Goal: Information Seeking & Learning: Find specific page/section

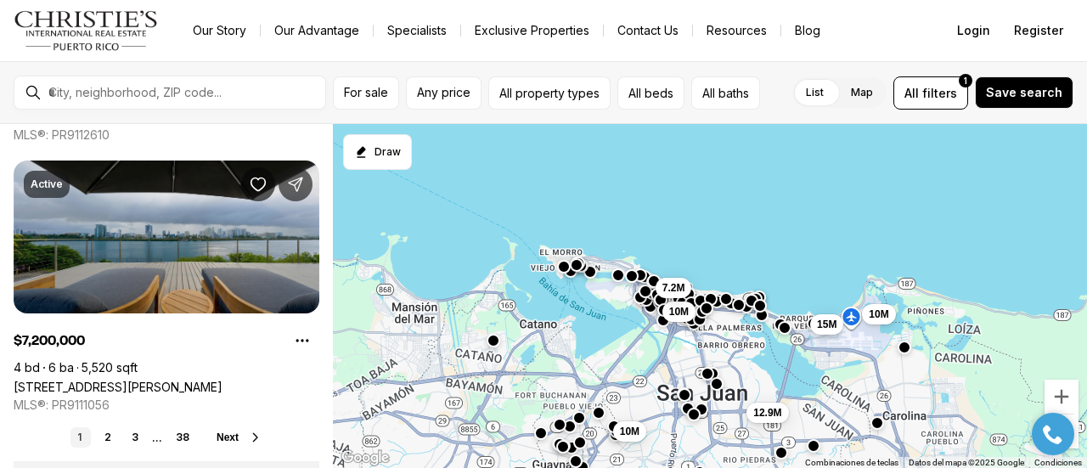
scroll to position [2998, 0]
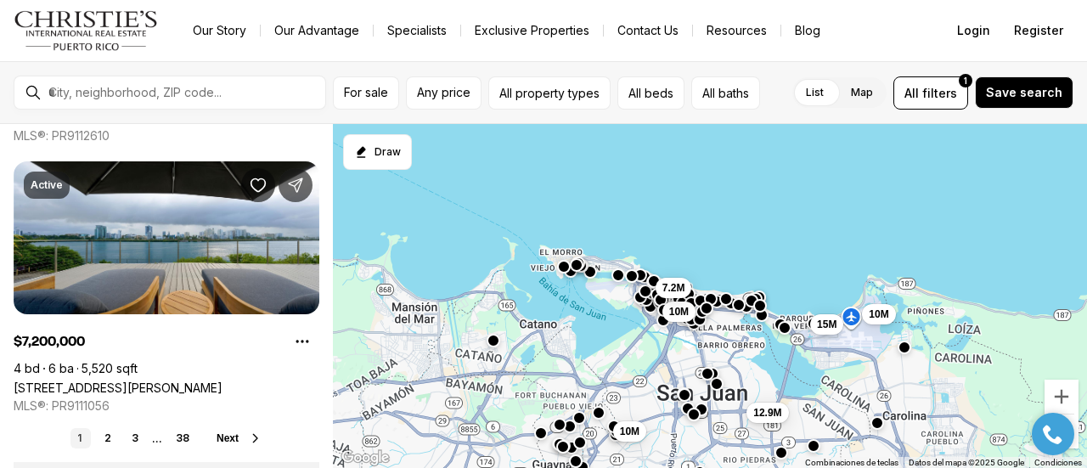
click at [121, 100] on div at bounding box center [184, 92] width 284 height 29
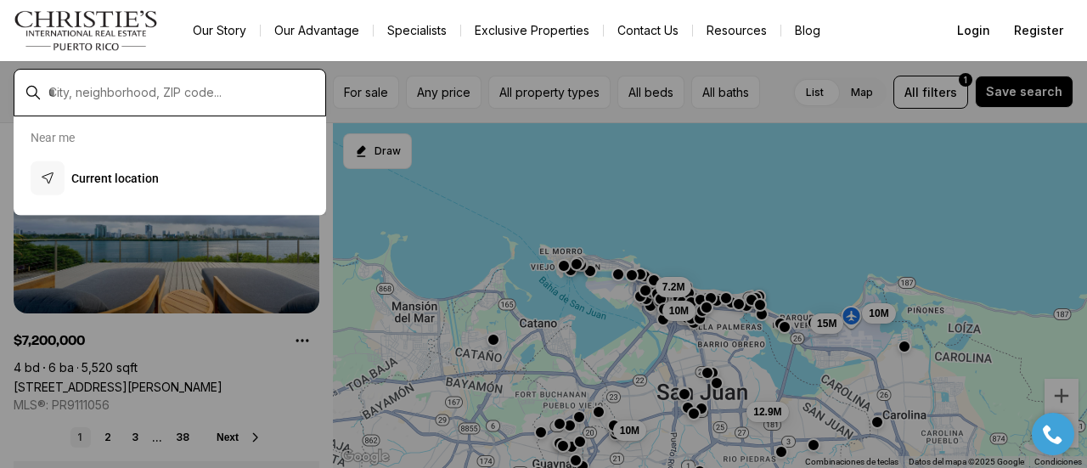
click at [117, 89] on input "text" at bounding box center [183, 92] width 270 height 15
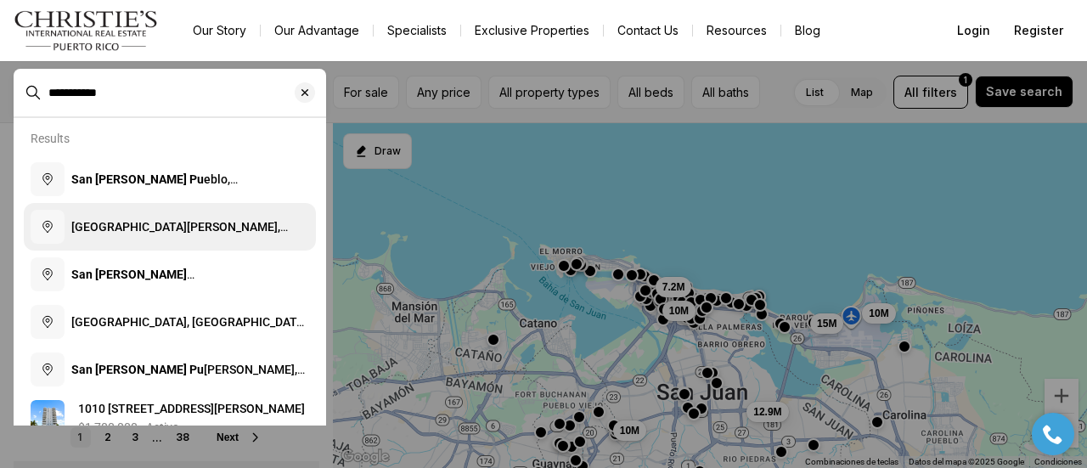
type input "**********"
click at [146, 237] on button "San Juan, Puerto Rico" at bounding box center [170, 227] width 292 height 48
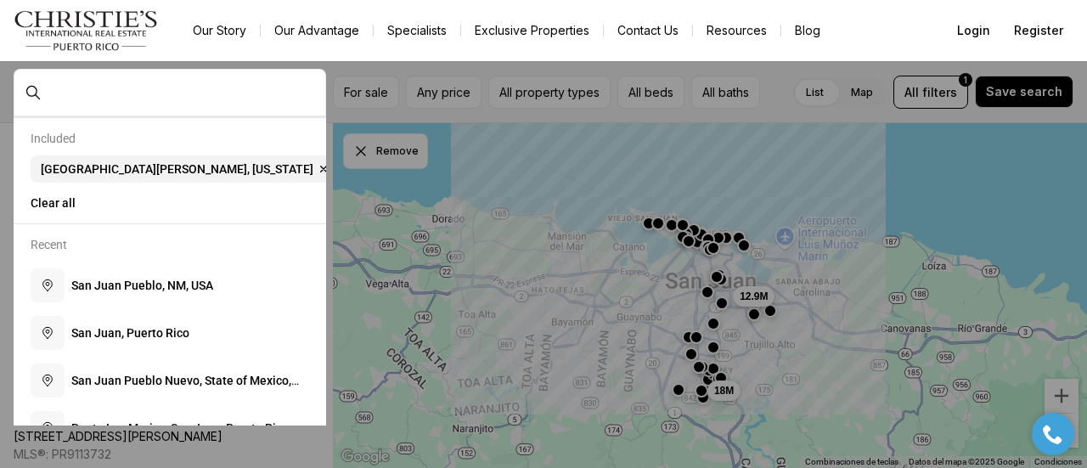
type input "**********"
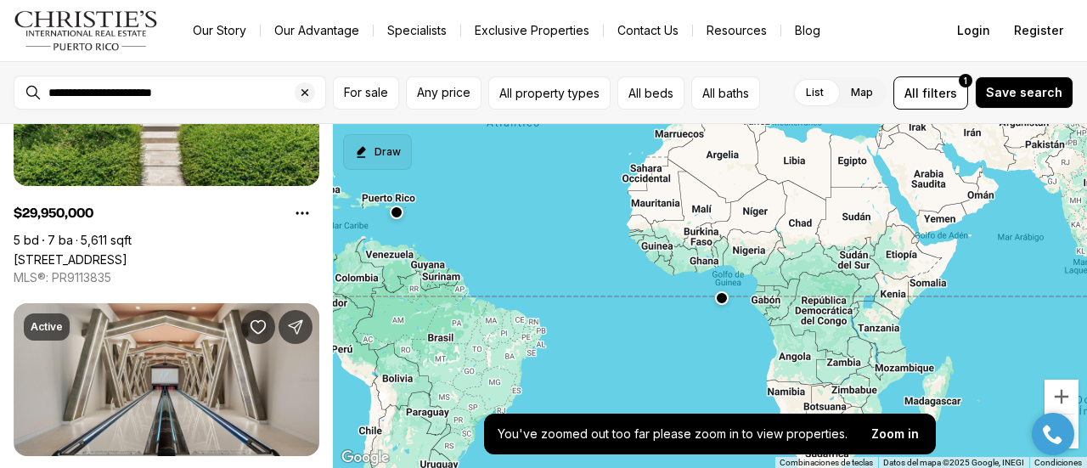
scroll to position [988, 0]
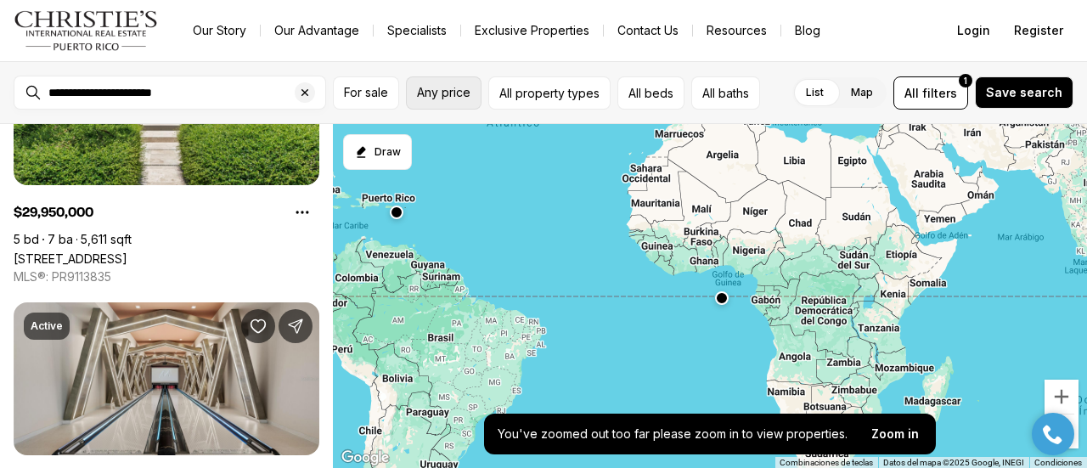
click at [448, 86] on span "Any price" at bounding box center [443, 93] width 53 height 14
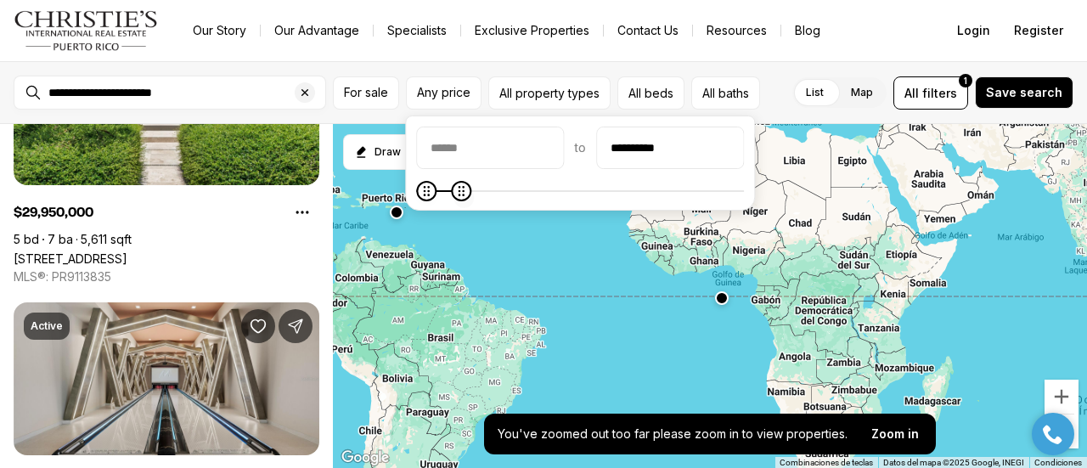
click at [454, 188] on icon "Maximum" at bounding box center [461, 191] width 14 height 14
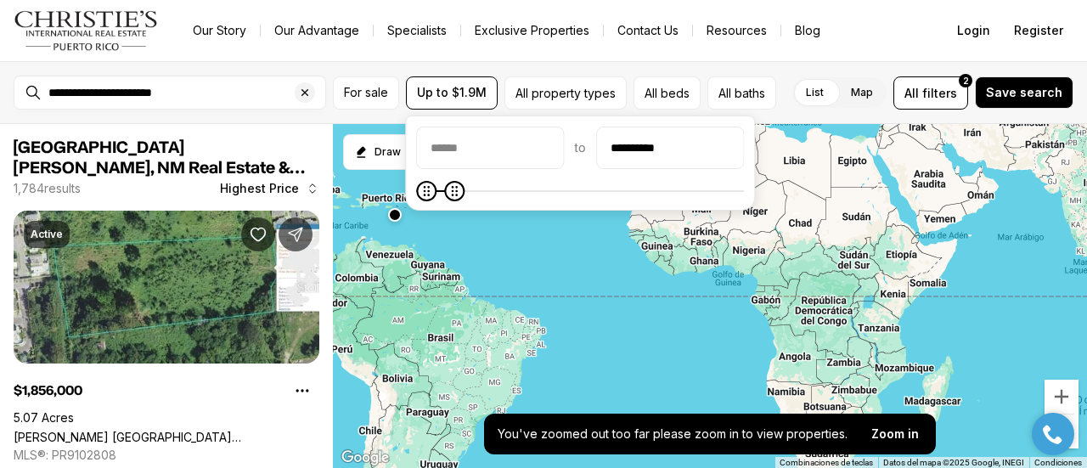
click at [464, 201] on div "**********" at bounding box center [580, 162] width 350 height 95
type input "********"
click at [424, 198] on icon "Maximum" at bounding box center [431, 191] width 14 height 14
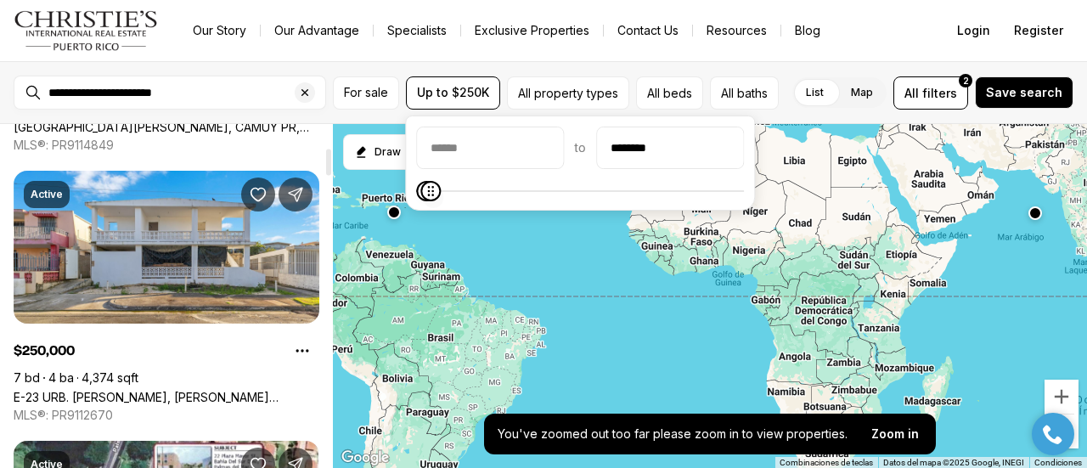
scroll to position [311, 0]
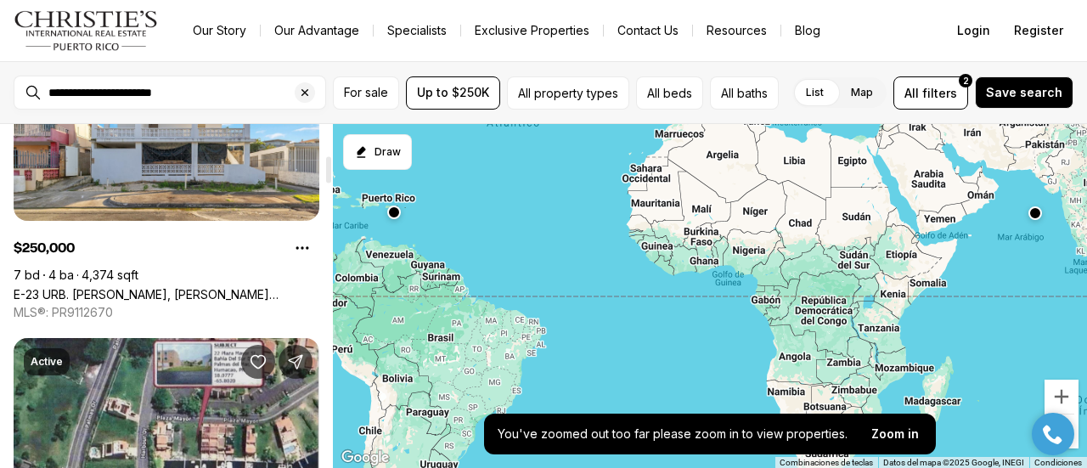
scroll to position [414, 0]
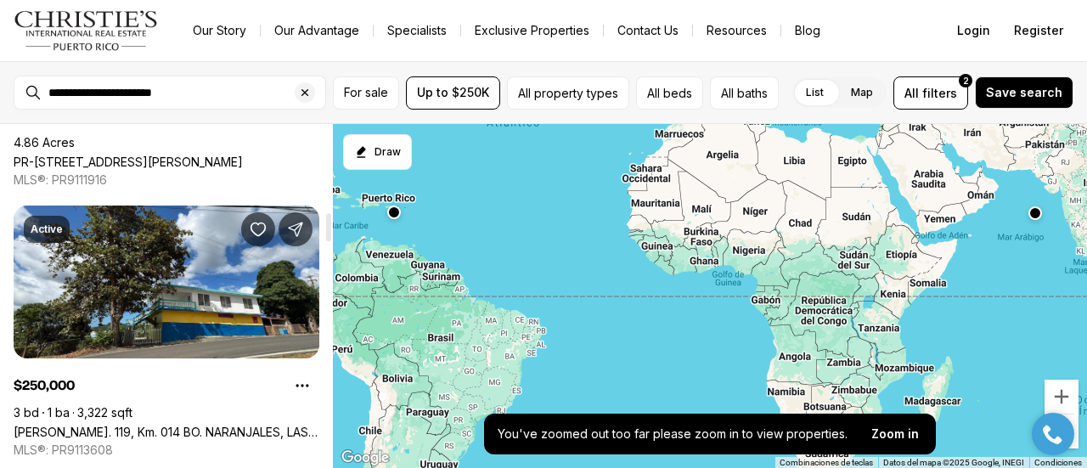
scroll to position [1068, 0]
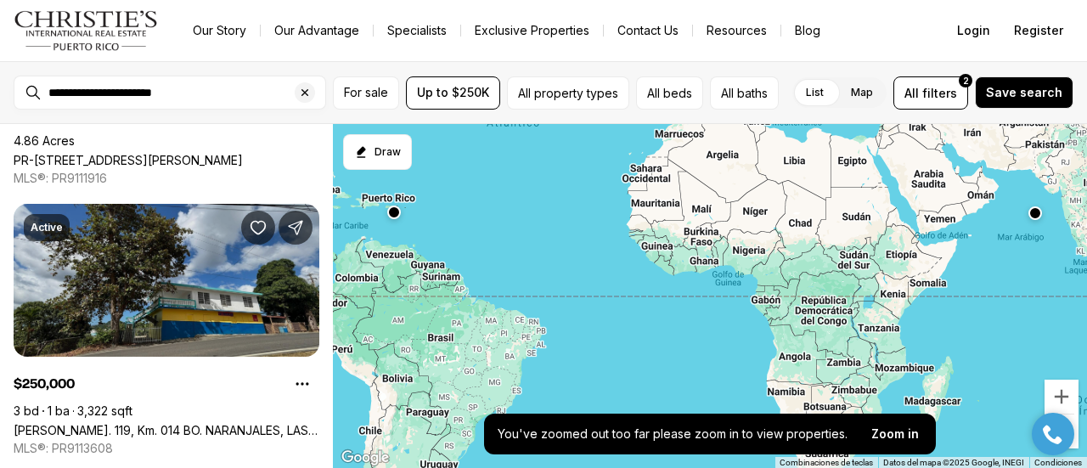
click at [14, 423] on link "[PERSON_NAME]. 119, Km. 014 BO. NARANJALES, LAS MARIAS PR, 00670" at bounding box center [167, 430] width 306 height 14
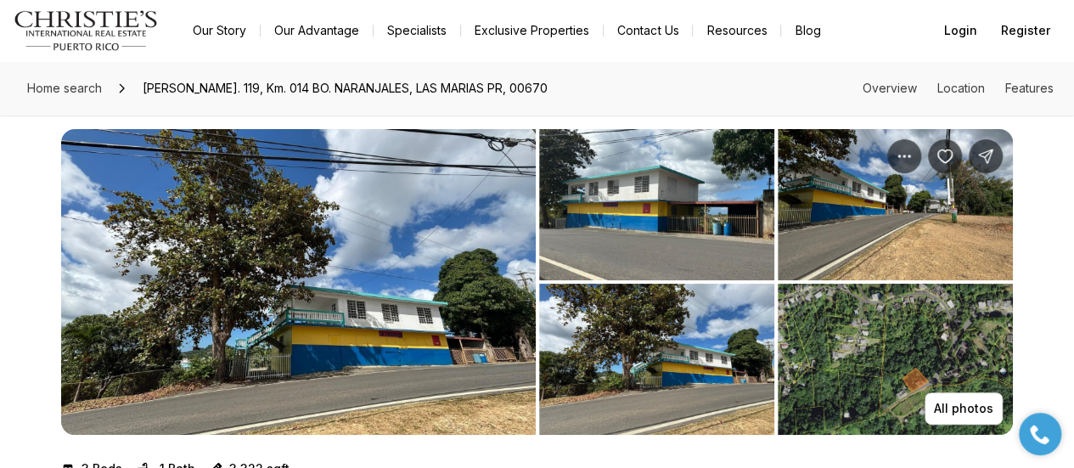
scroll to position [14, 0]
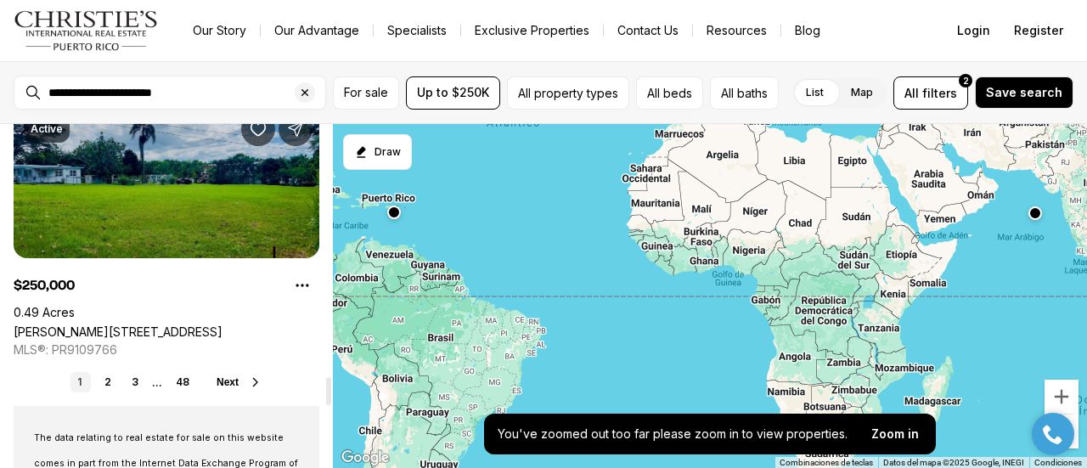
scroll to position [3061, 0]
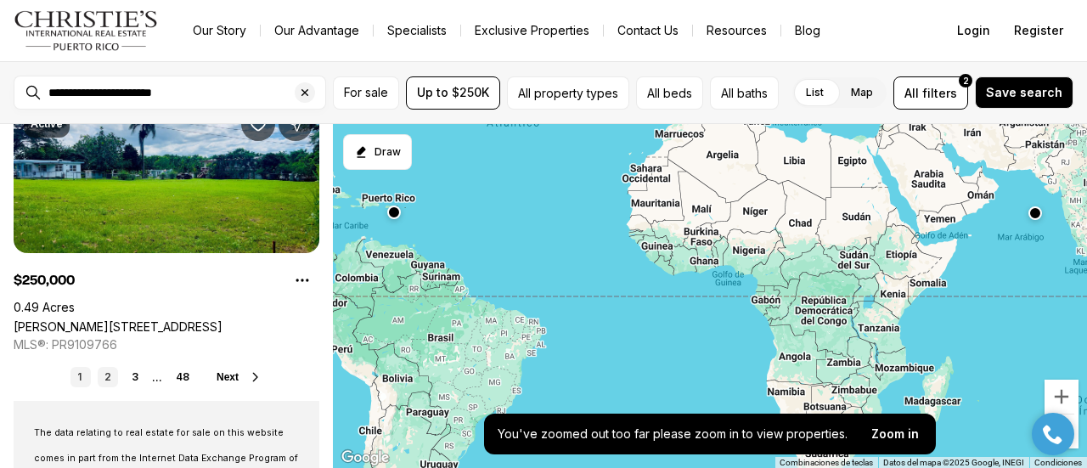
click at [114, 382] on link "2" at bounding box center [108, 377] width 20 height 20
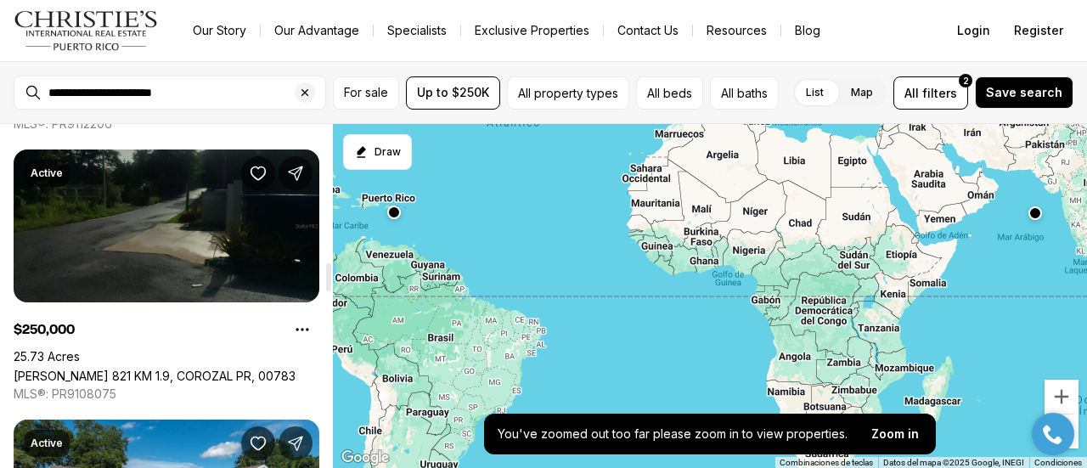
scroll to position [1684, 0]
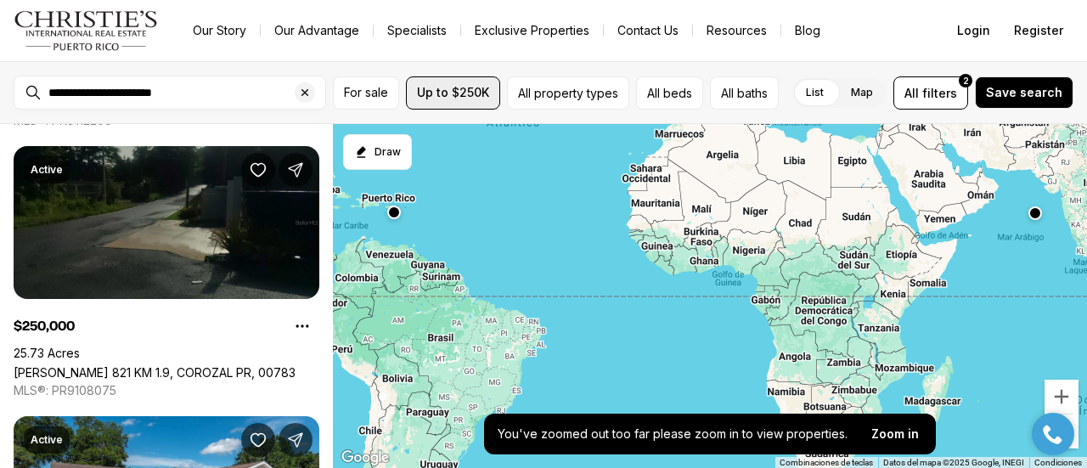
click at [458, 86] on span "Up to $250K" at bounding box center [453, 93] width 72 height 14
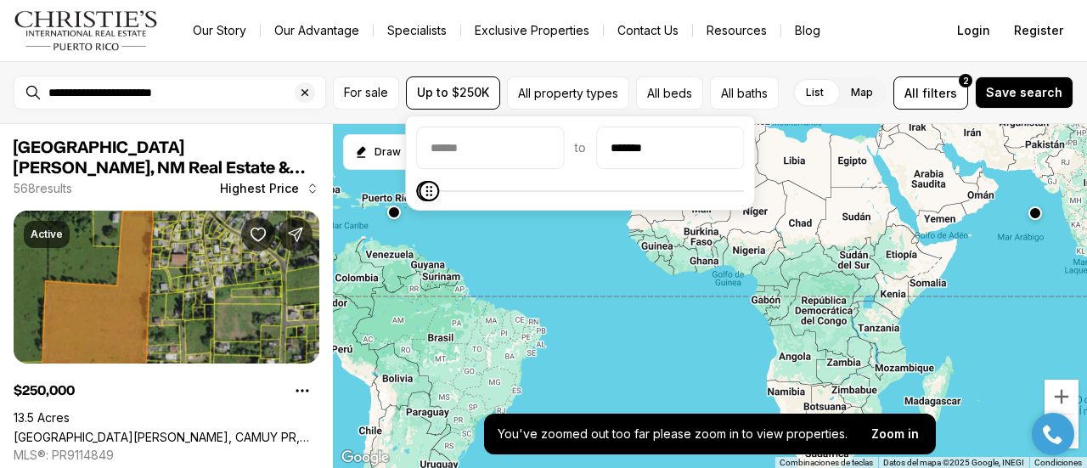
type input "*******"
click at [420, 197] on icon "Maximum" at bounding box center [427, 191] width 14 height 14
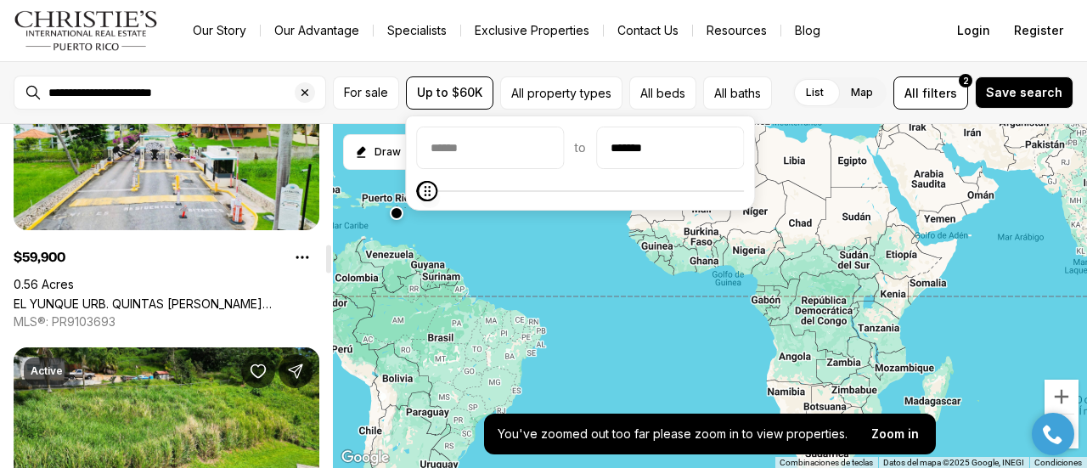
scroll to position [1451, 0]
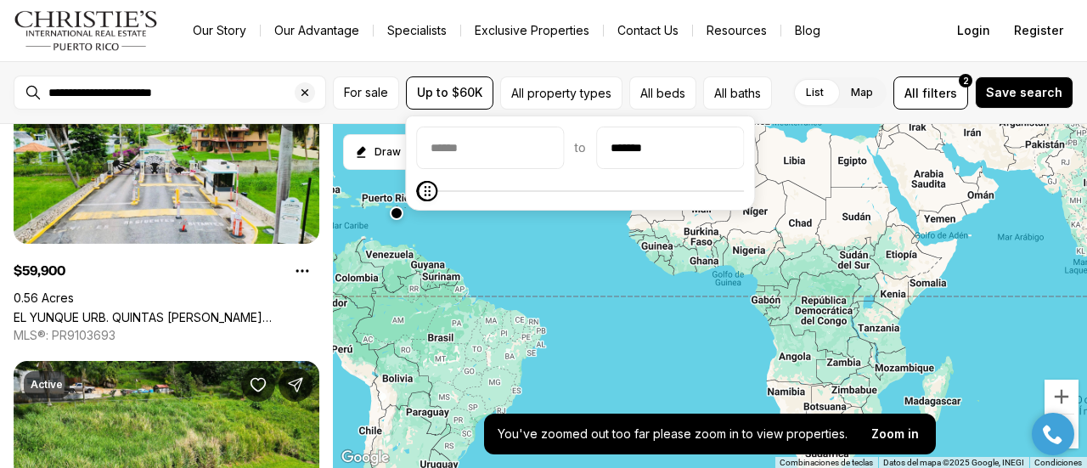
click at [1031, 293] on div at bounding box center [710, 296] width 754 height 345
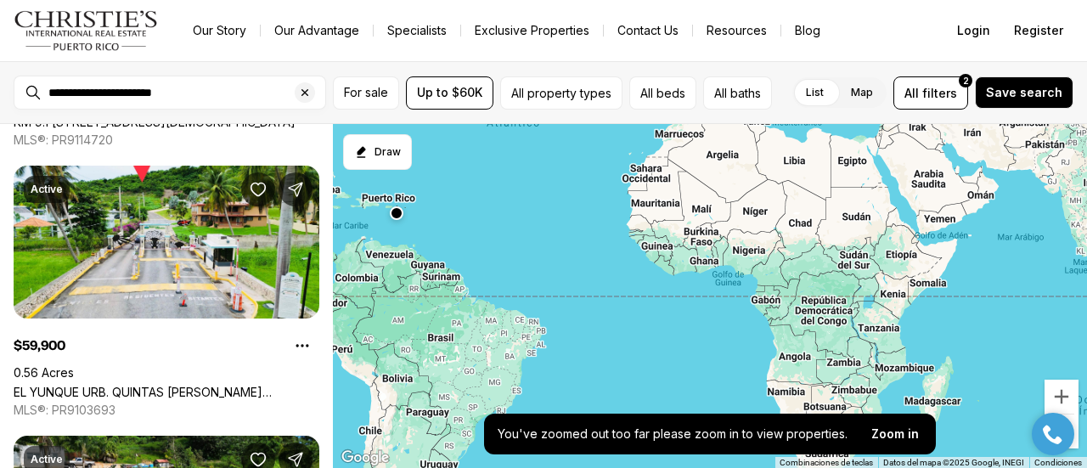
scroll to position [1375, 0]
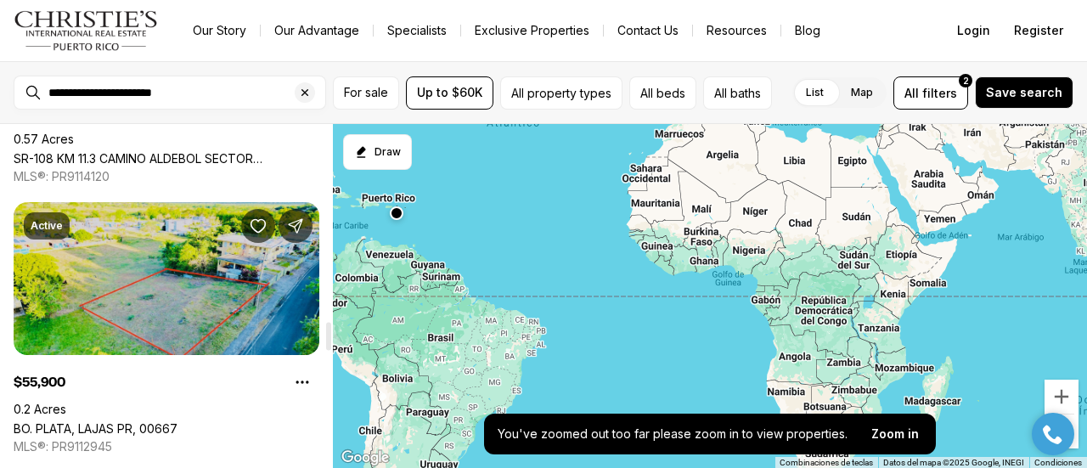
click at [53, 421] on link "BO. PLATA, LAJAS PR, 00667" at bounding box center [96, 428] width 164 height 14
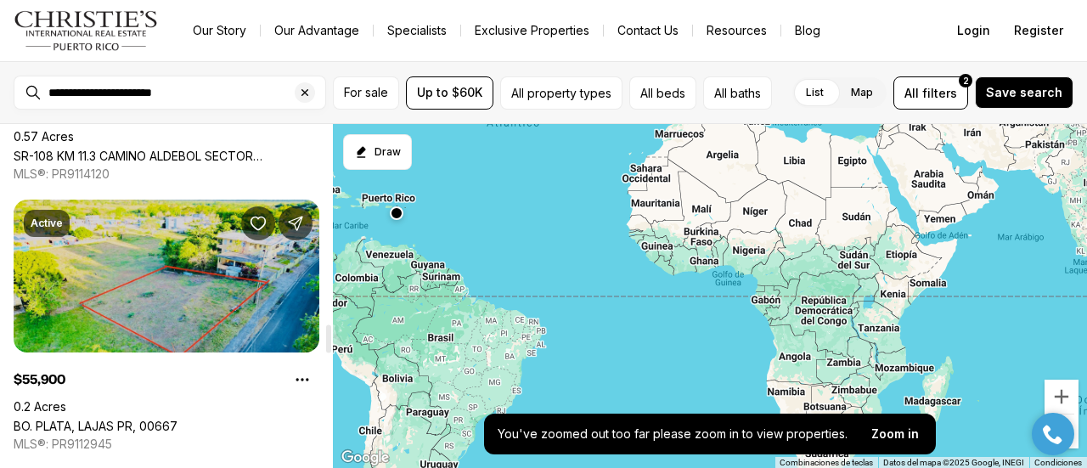
scroll to position [2514, 0]
